Goal: Task Accomplishment & Management: Complete application form

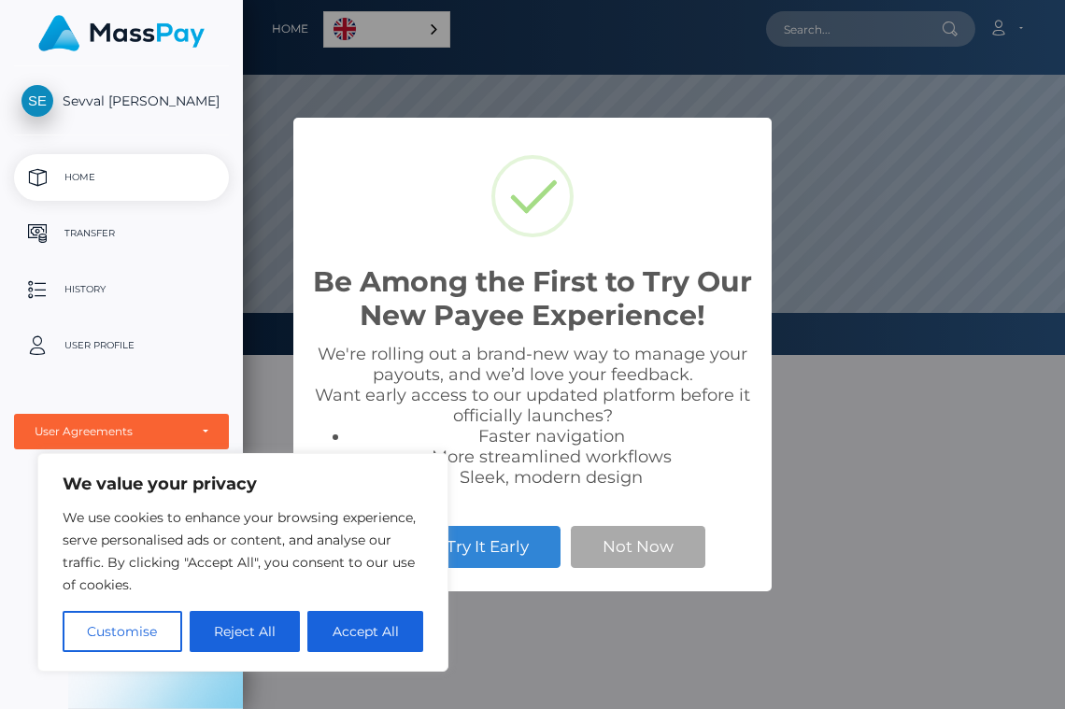
scroll to position [355, 822]
click at [286, 627] on button "Reject All" at bounding box center [245, 631] width 111 height 41
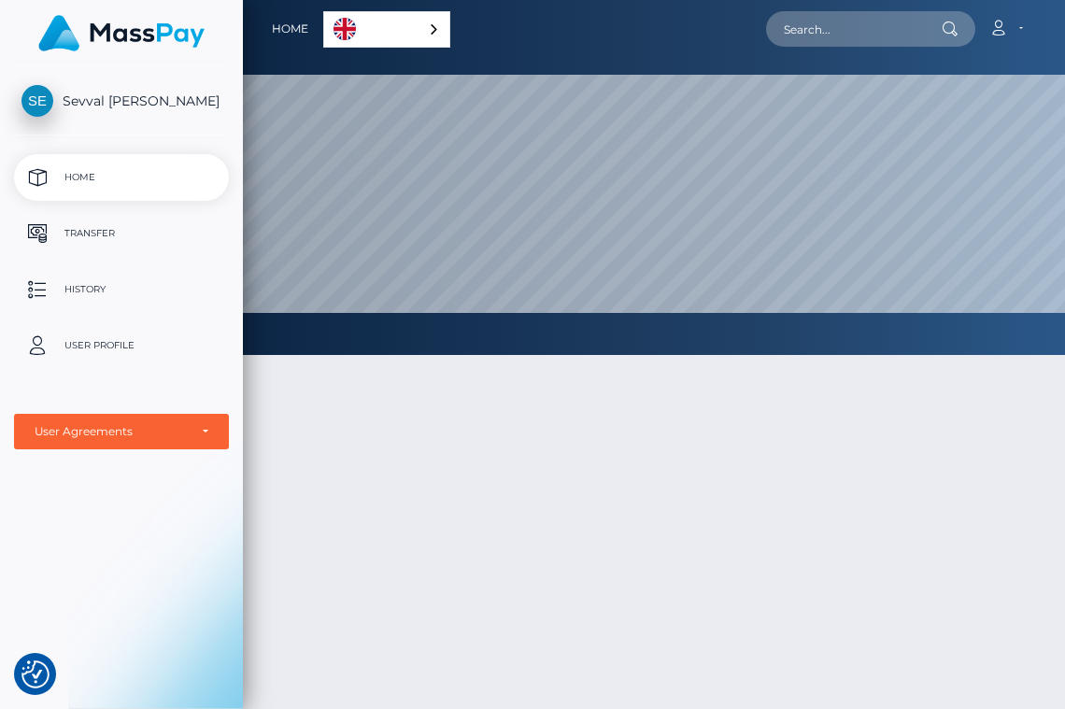
scroll to position [0, 0]
click at [405, 23] on link "English" at bounding box center [386, 29] width 125 height 35
click at [405, 23] on link "English" at bounding box center [390, 29] width 132 height 35
click at [163, 228] on p "Transfer" at bounding box center [121, 233] width 200 height 28
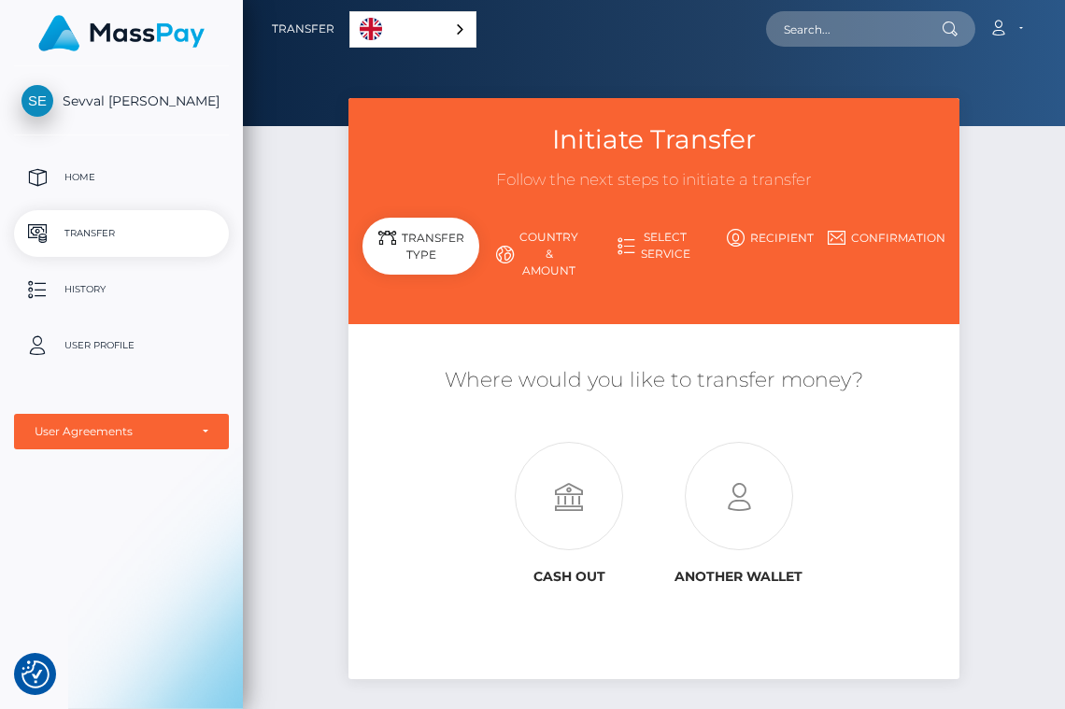
click at [513, 248] on icon at bounding box center [505, 255] width 18 height 18
click at [505, 256] on icon at bounding box center [505, 255] width 18 height 18
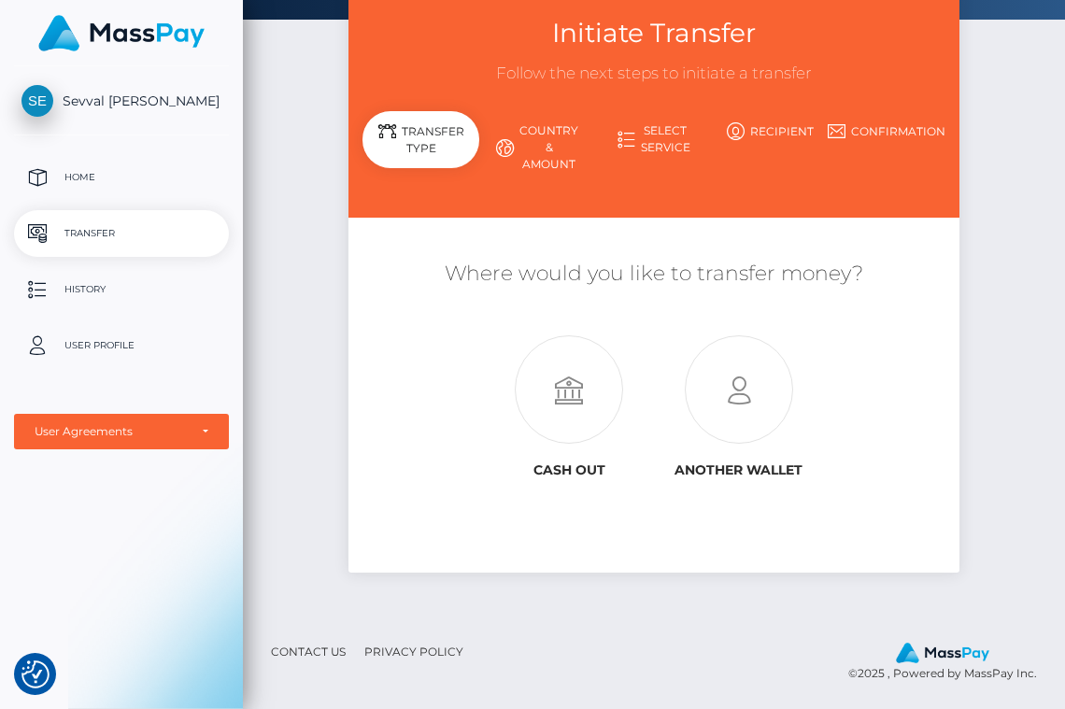
scroll to position [106, 0]
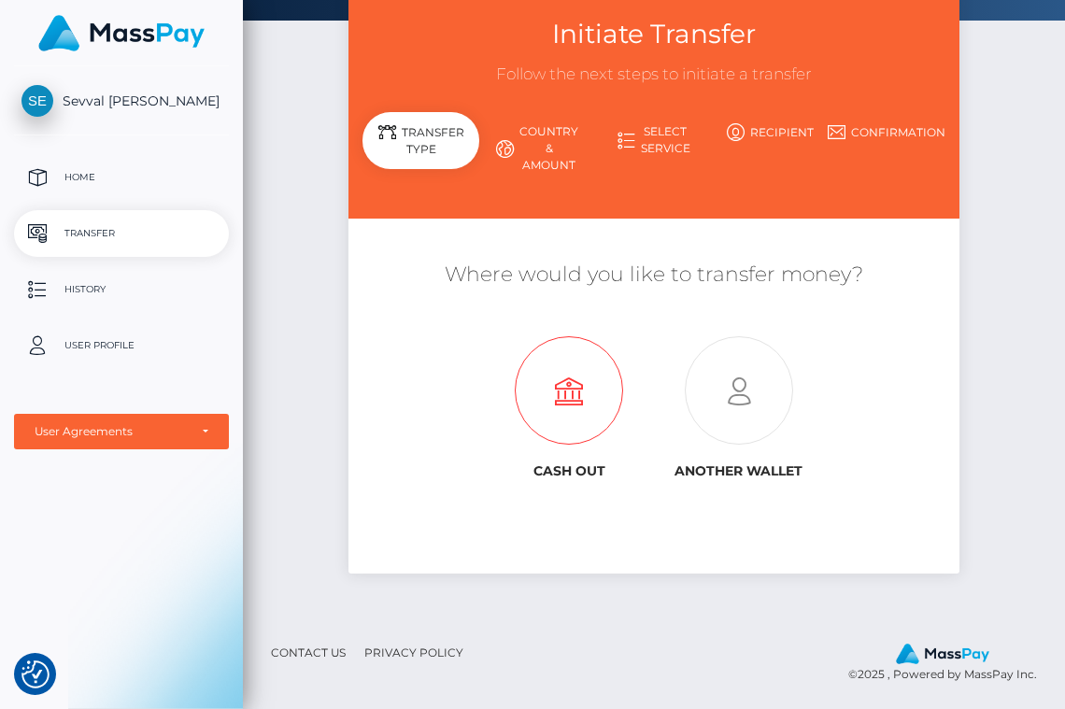
click at [581, 369] on icon at bounding box center [569, 391] width 169 height 108
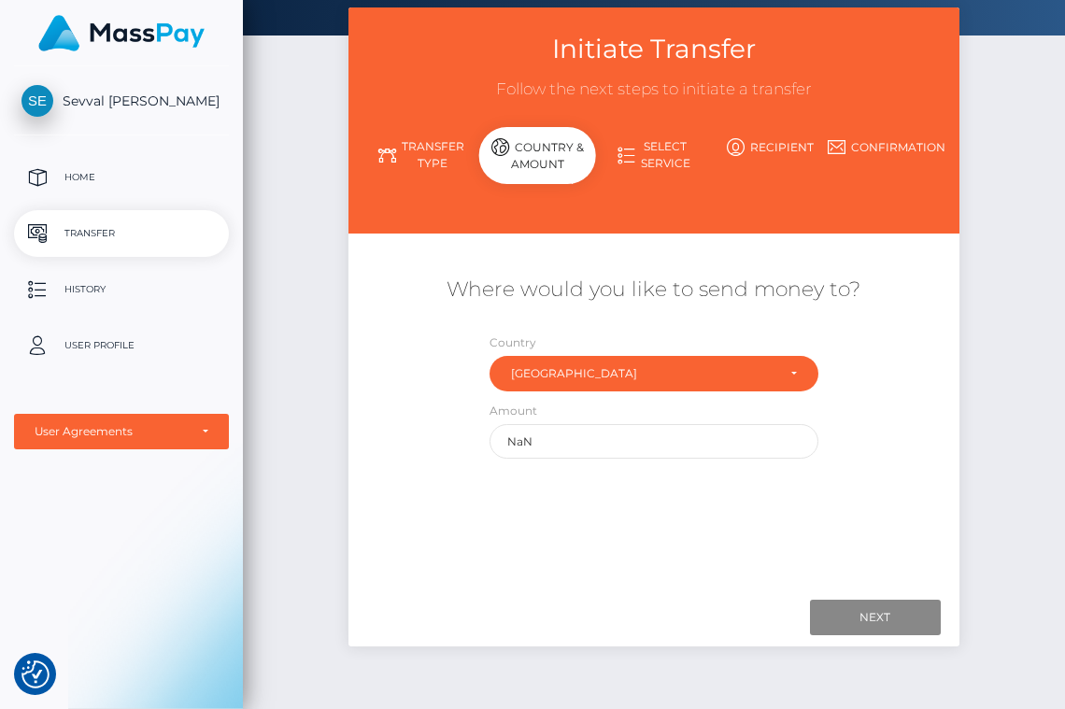
scroll to position [122, 0]
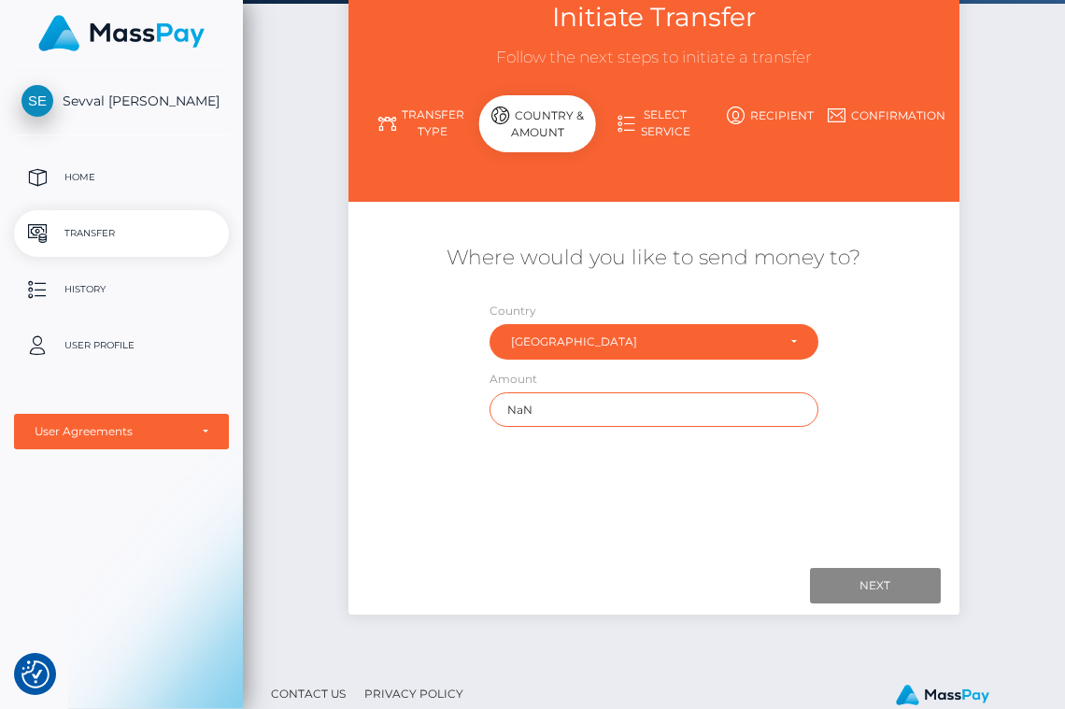
click at [554, 404] on input "NaN" at bounding box center [653, 409] width 328 height 35
click at [837, 581] on input "Next" at bounding box center [875, 585] width 131 height 35
click at [846, 584] on input "Next" at bounding box center [875, 585] width 131 height 35
type input "N"
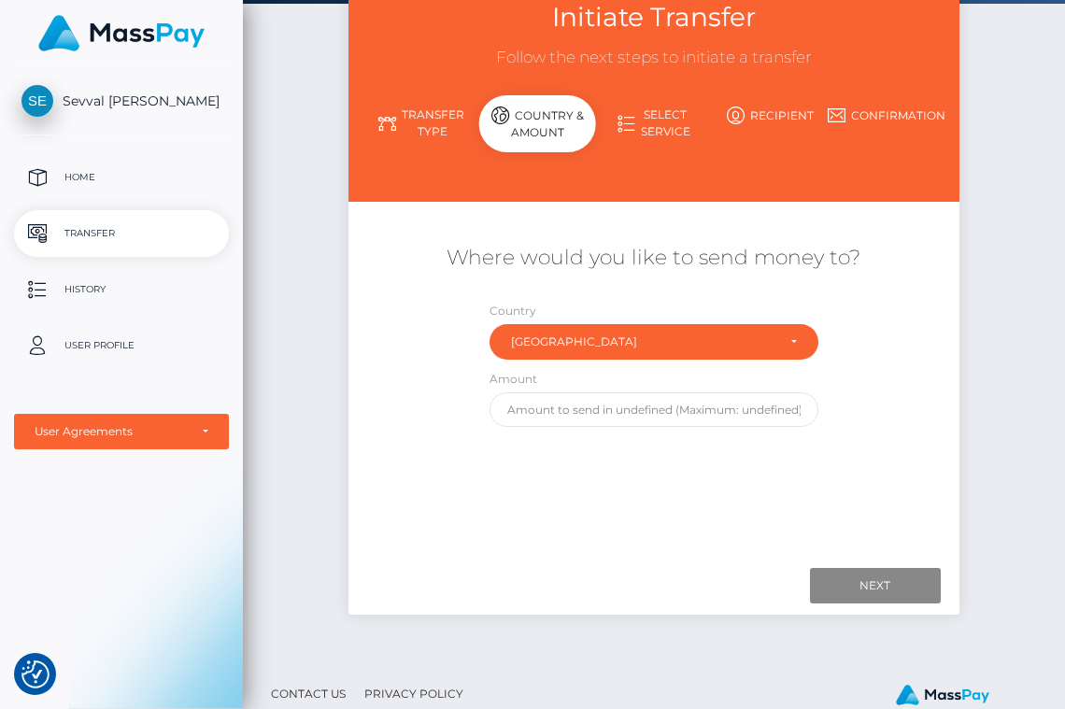
click at [878, 485] on div "Where would you like to send money to? Country Abkhazia [GEOGRAPHIC_DATA] [GEOG…" at bounding box center [653, 382] width 582 height 332
click at [673, 117] on link "Select Service" at bounding box center [654, 123] width 117 height 49
click at [587, 404] on input "text" at bounding box center [653, 409] width 328 height 35
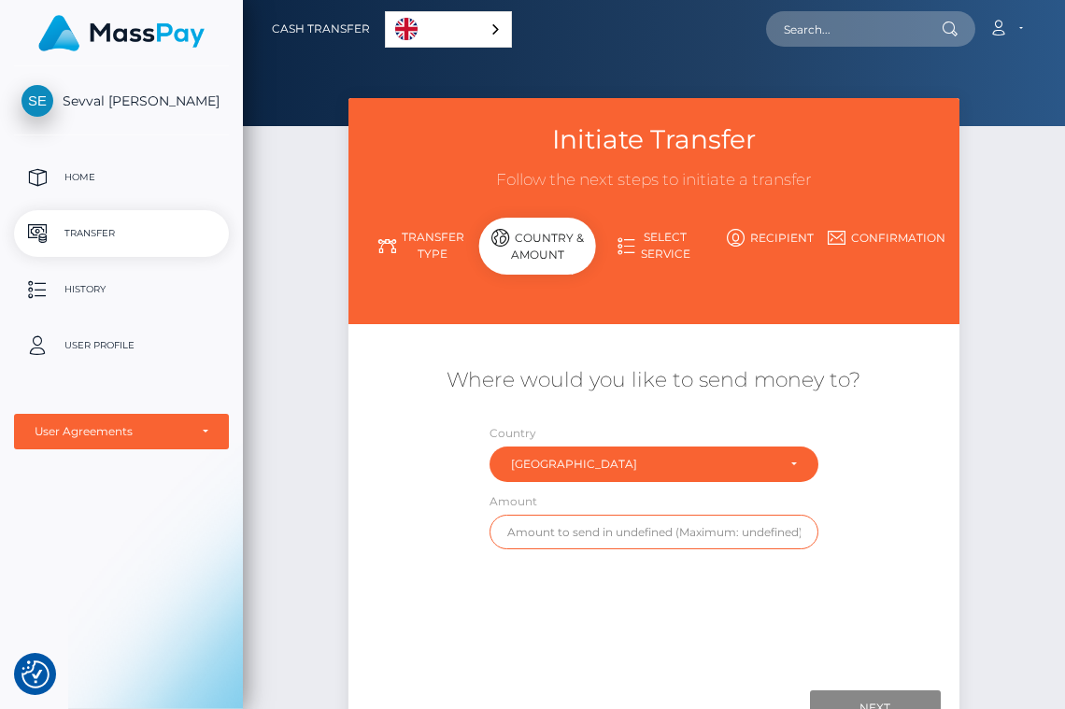
scroll to position [0, 0]
click at [448, 237] on link "Transfer Type" at bounding box center [420, 245] width 117 height 49
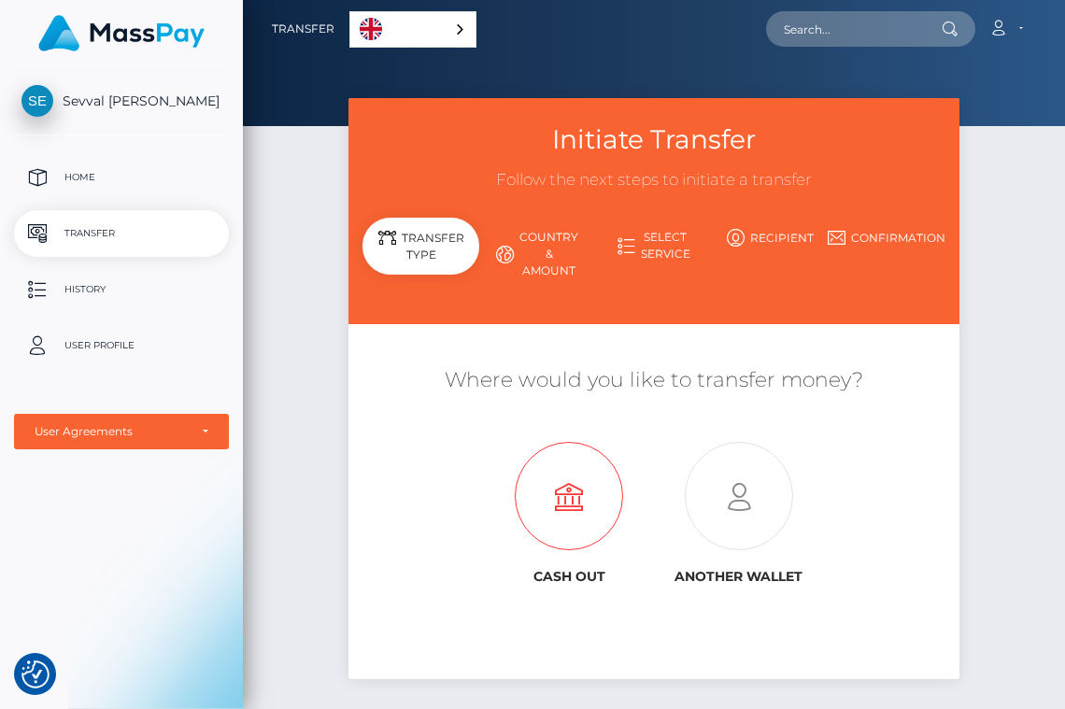
click at [571, 480] on icon at bounding box center [569, 497] width 169 height 108
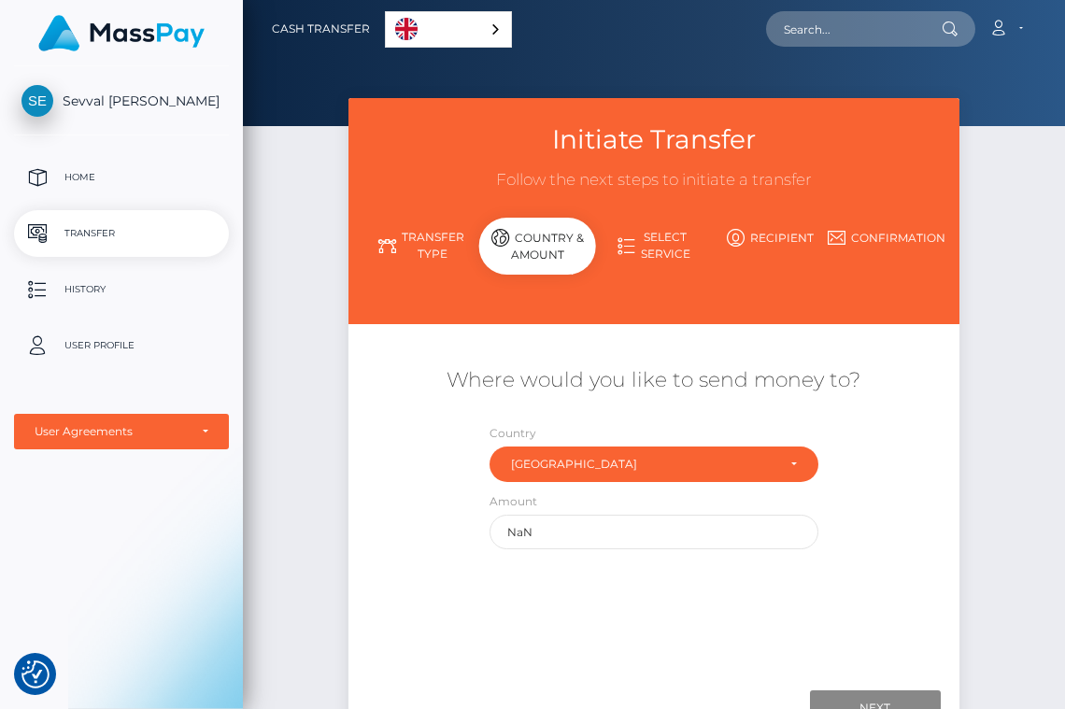
click at [520, 503] on label "Amount" at bounding box center [513, 501] width 48 height 17
drag, startPoint x: 549, startPoint y: 527, endPoint x: 445, endPoint y: 515, distance: 105.3
click at [445, 516] on div "Where would you like to send money to? Country Abkhazia Afghanistan Albania Alg…" at bounding box center [653, 458] width 610 height 202
click at [559, 541] on input "NaN" at bounding box center [653, 532] width 328 height 35
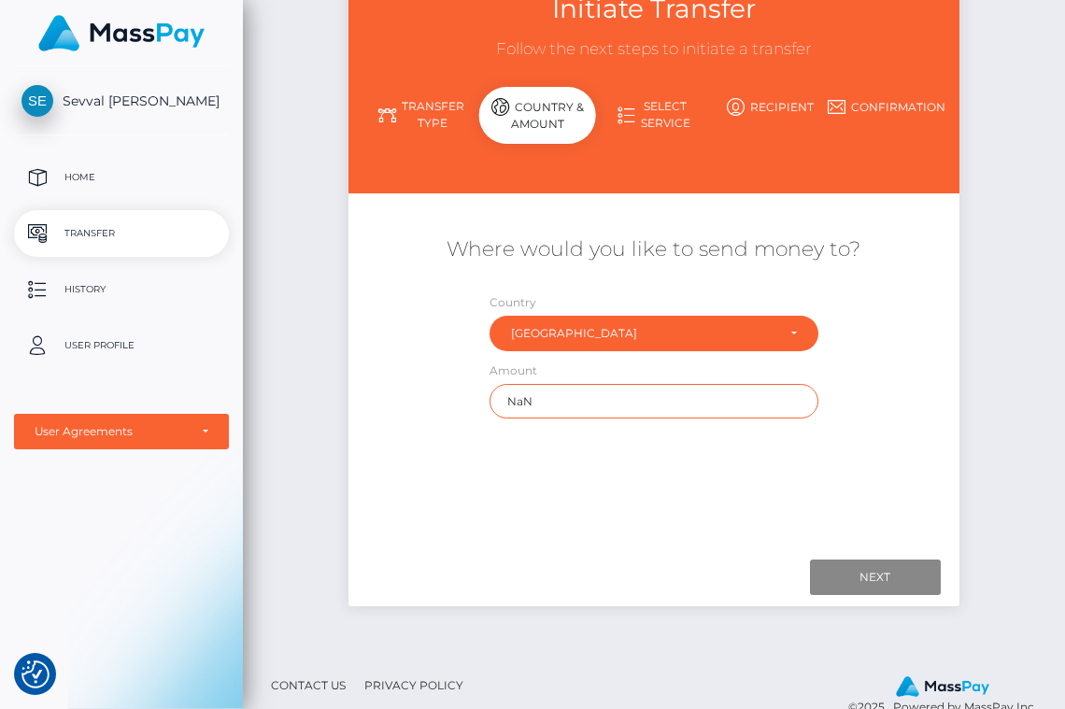
scroll to position [134, 0]
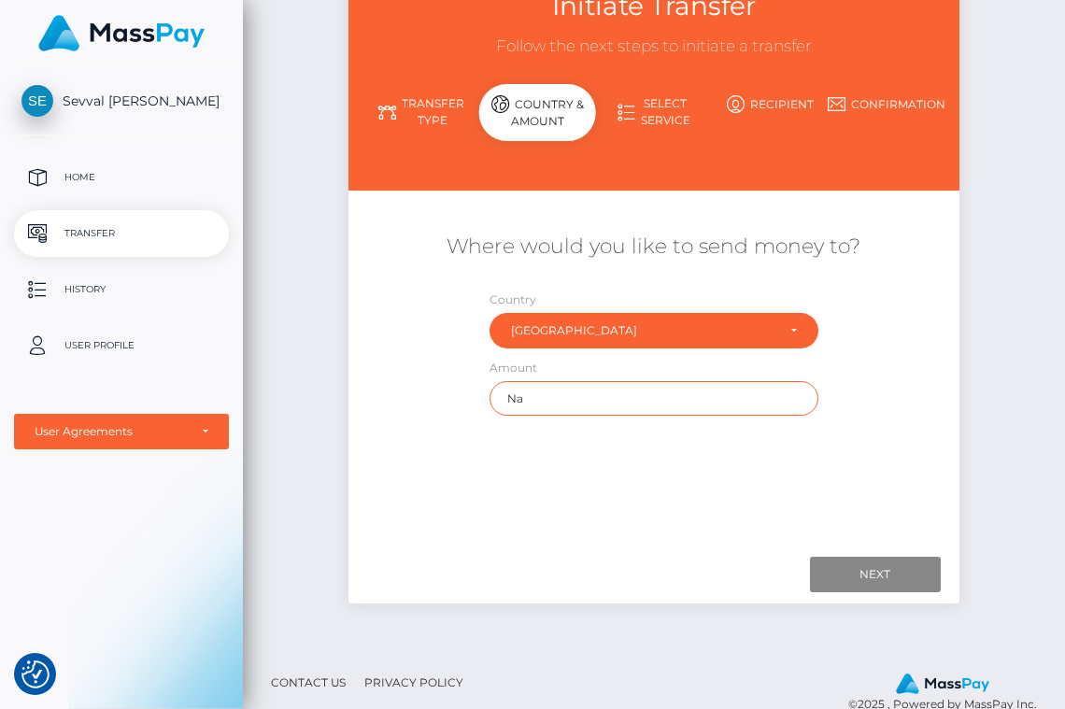
type input "N"
click at [548, 510] on div "Where would you like to send money to? Country Abkhazia Afghanistan Albania Alg…" at bounding box center [653, 371] width 582 height 332
drag, startPoint x: 569, startPoint y: 402, endPoint x: 487, endPoint y: 404, distance: 82.2
click at [487, 404] on div "Amount 100" at bounding box center [653, 391] width 356 height 67
type input "1"
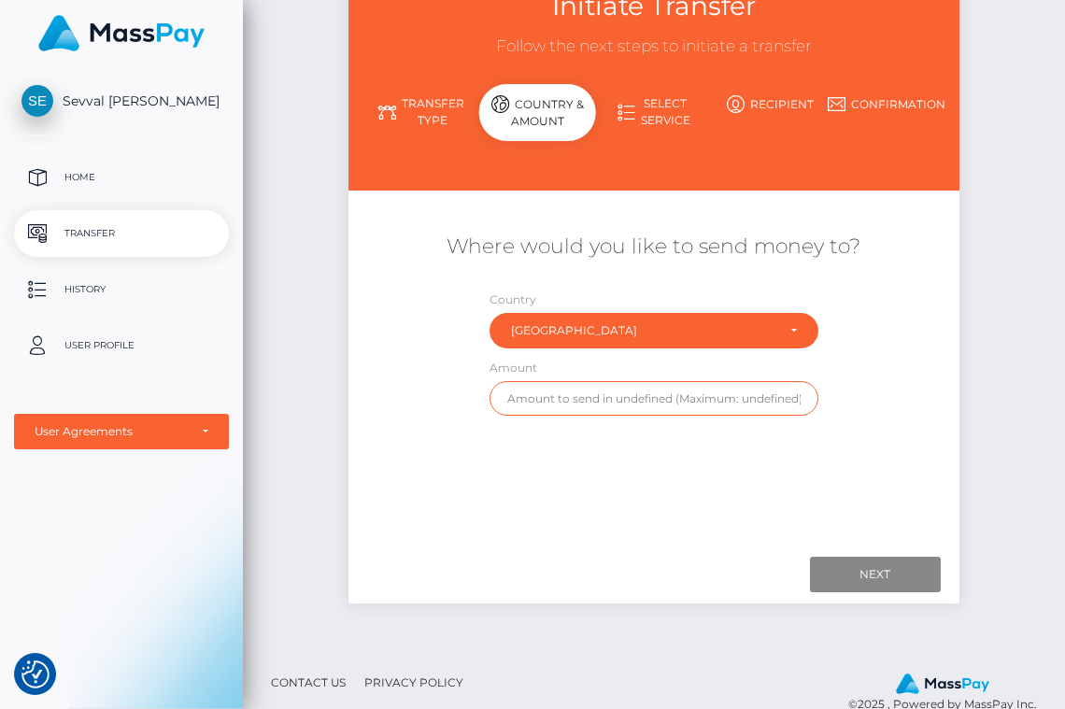
click at [574, 401] on input "text" at bounding box center [653, 398] width 328 height 35
type input "1"
click at [573, 394] on input "text" at bounding box center [653, 398] width 328 height 35
type input "2"
type input "1"
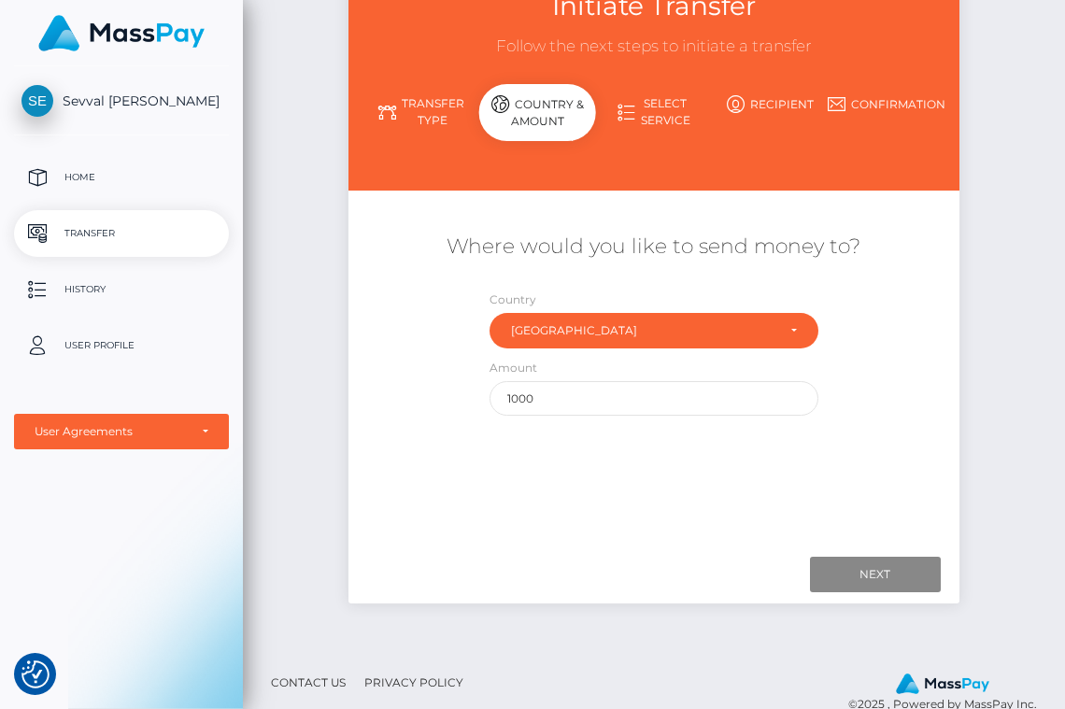
click at [882, 555] on div "Next Finish Previous" at bounding box center [653, 574] width 610 height 58
click at [874, 580] on input "Next" at bounding box center [875, 574] width 131 height 35
type input "1"
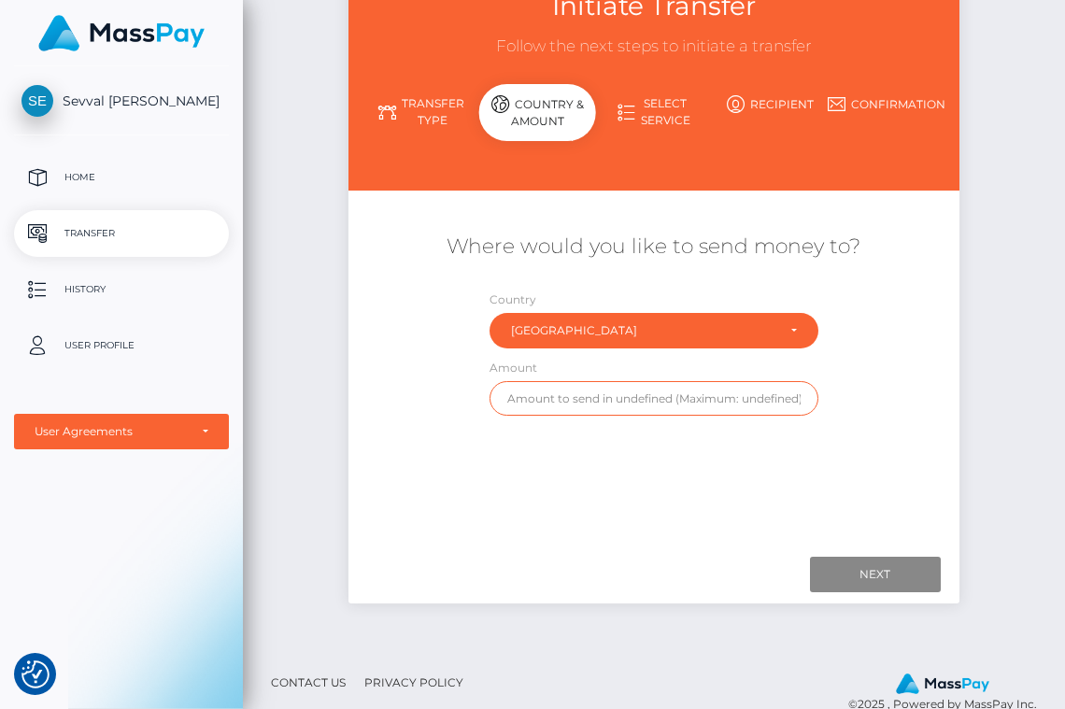
type input "5"
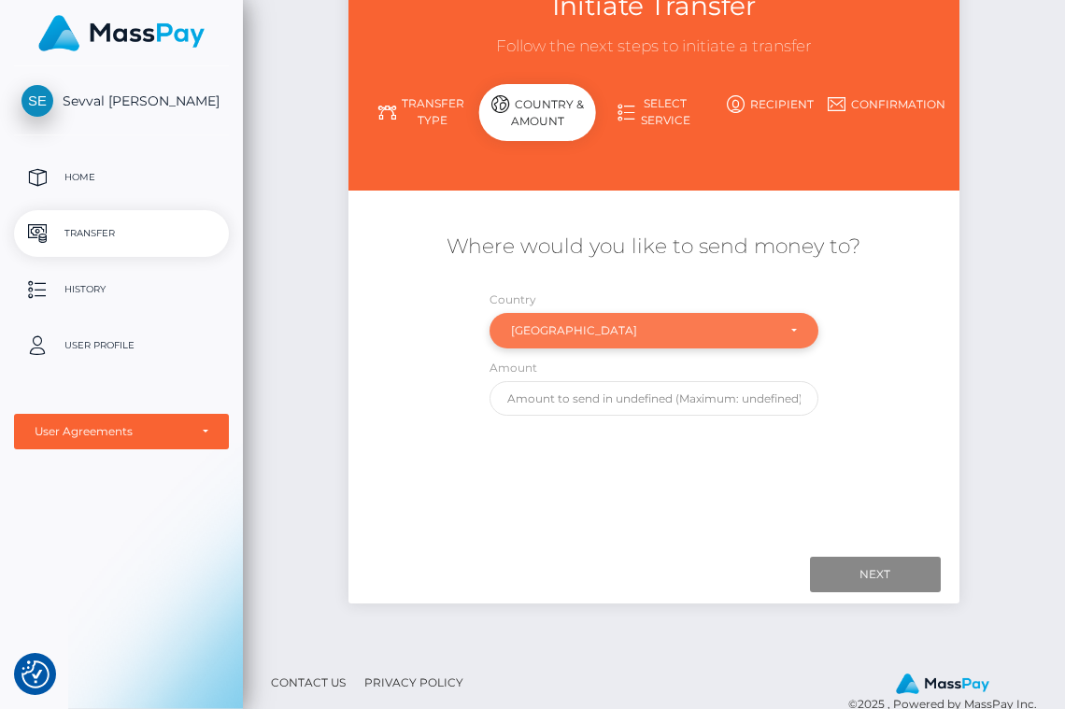
click at [766, 326] on div "Netherlands" at bounding box center [642, 330] width 263 height 15
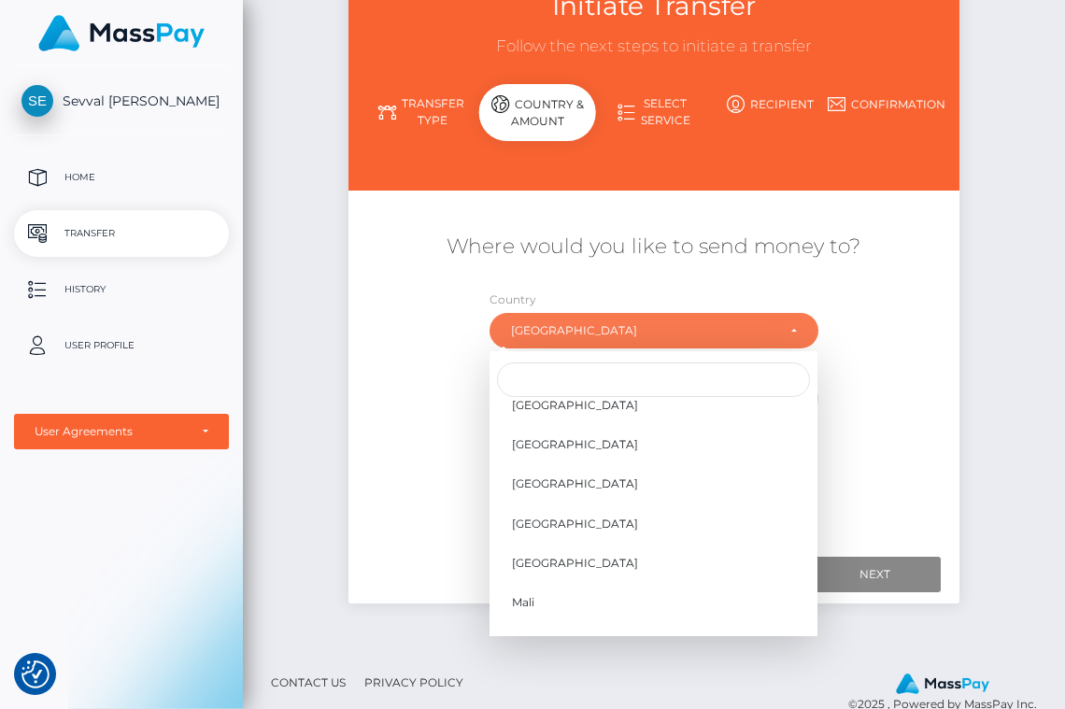
click at [936, 315] on div "Where would you like to send money to? Country Abkhazia Afghanistan Albania Alg…" at bounding box center [653, 324] width 610 height 202
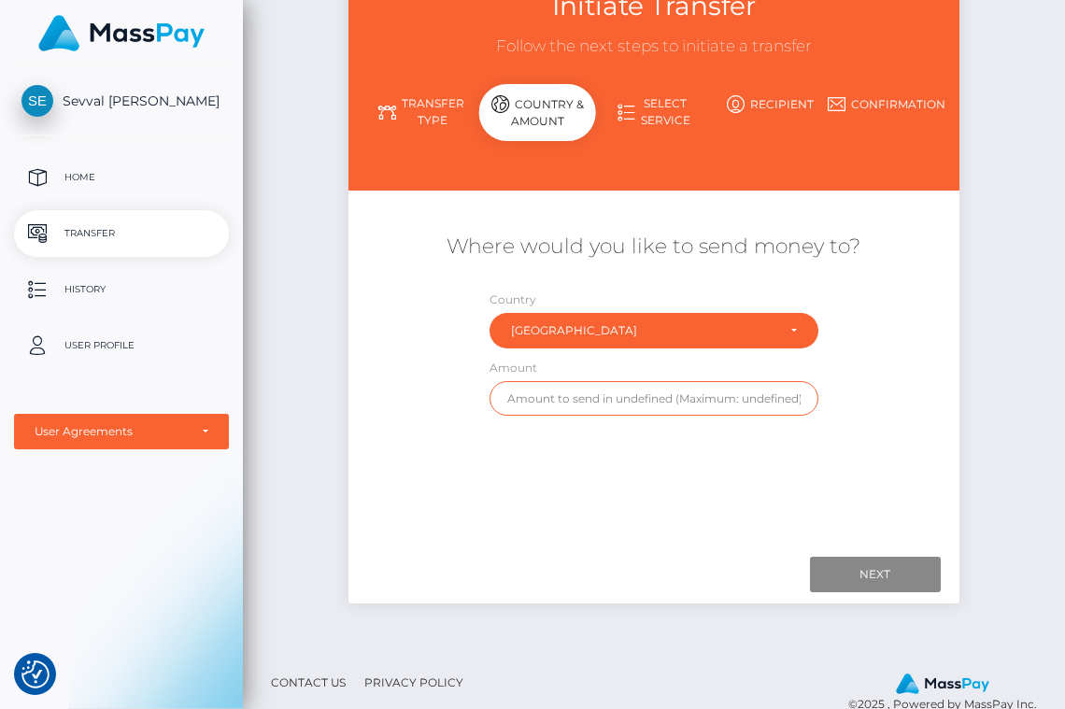
click at [777, 397] on input "text" at bounding box center [653, 398] width 328 height 35
click at [92, 168] on p "Home" at bounding box center [121, 177] width 200 height 28
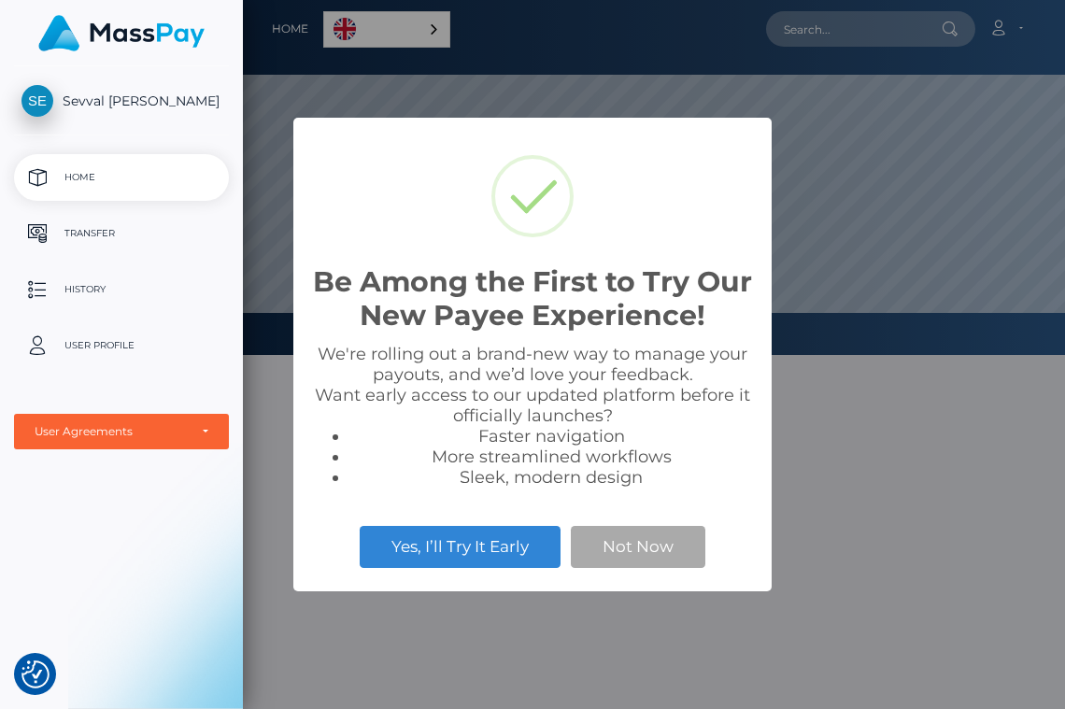
scroll to position [355, 822]
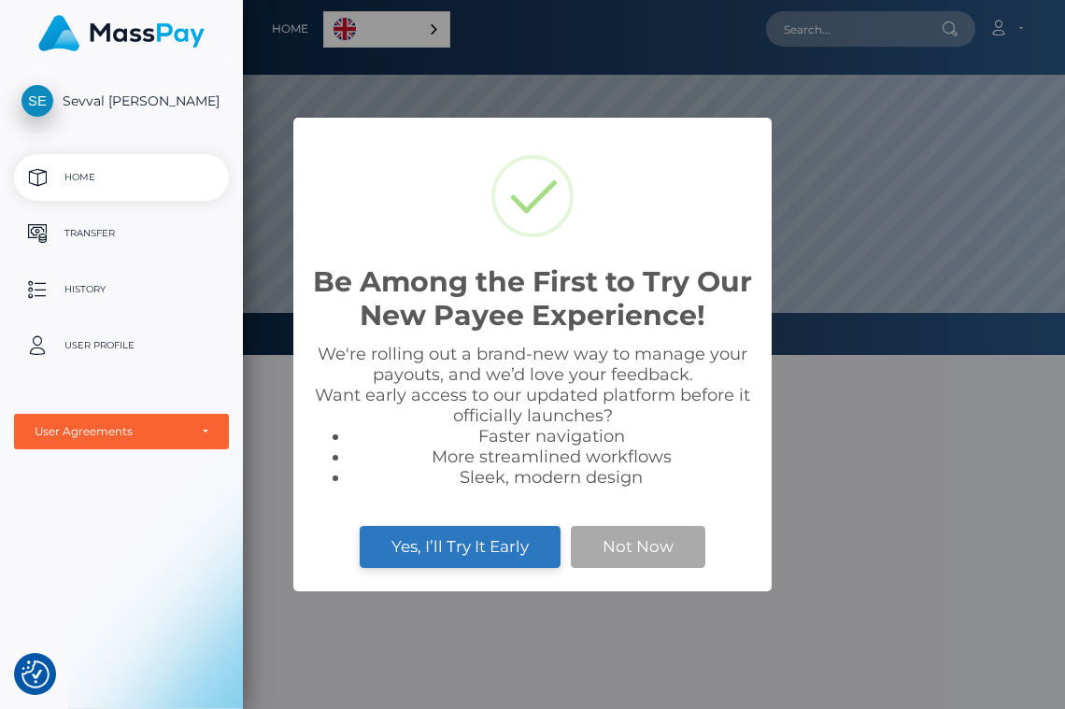
click at [508, 545] on button "Yes, I’ll Try It Early" at bounding box center [460, 546] width 201 height 41
